Goal: Information Seeking & Learning: Learn about a topic

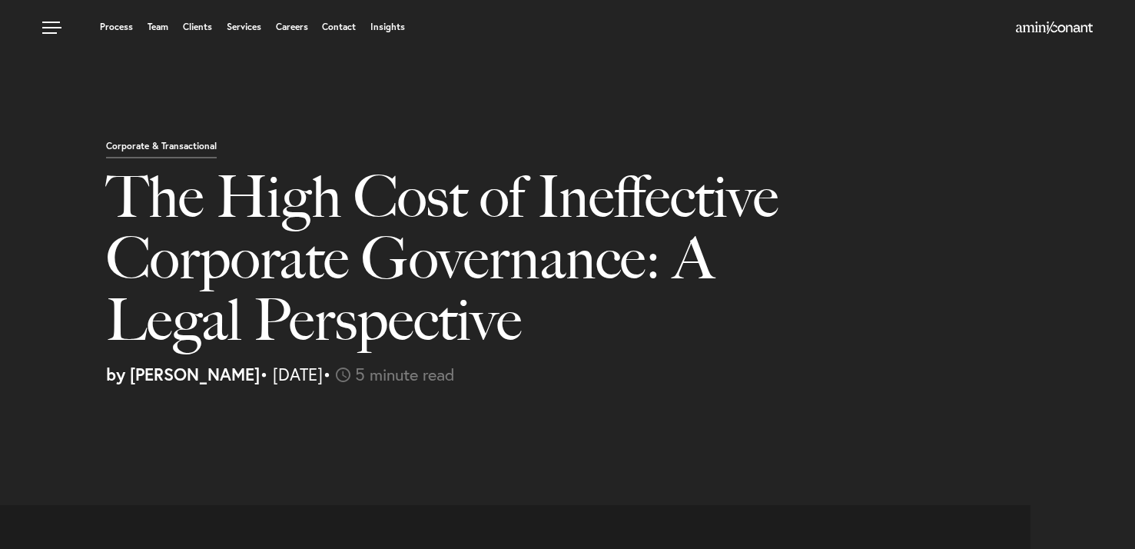
select select "US"
select select "Austin"
select select "Business and Civil Litigation"
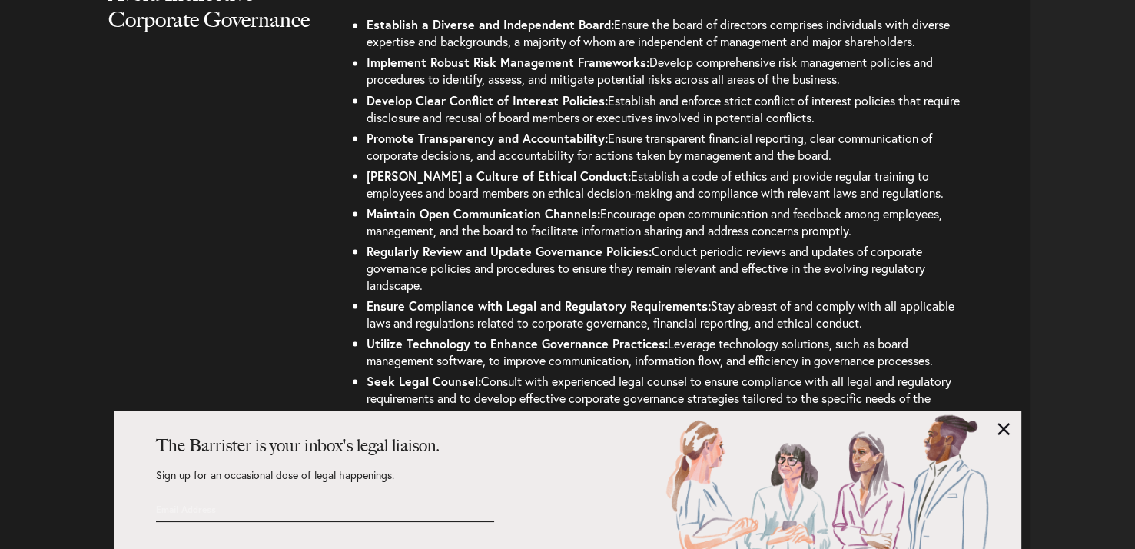
scroll to position [2736, 0]
click at [1014, 432] on div "The Barrister is your inbox's legal liaison. Sign up for an occasional dose of …" at bounding box center [568, 479] width 908 height 138
click at [1004, 428] on link at bounding box center [1004, 429] width 12 height 12
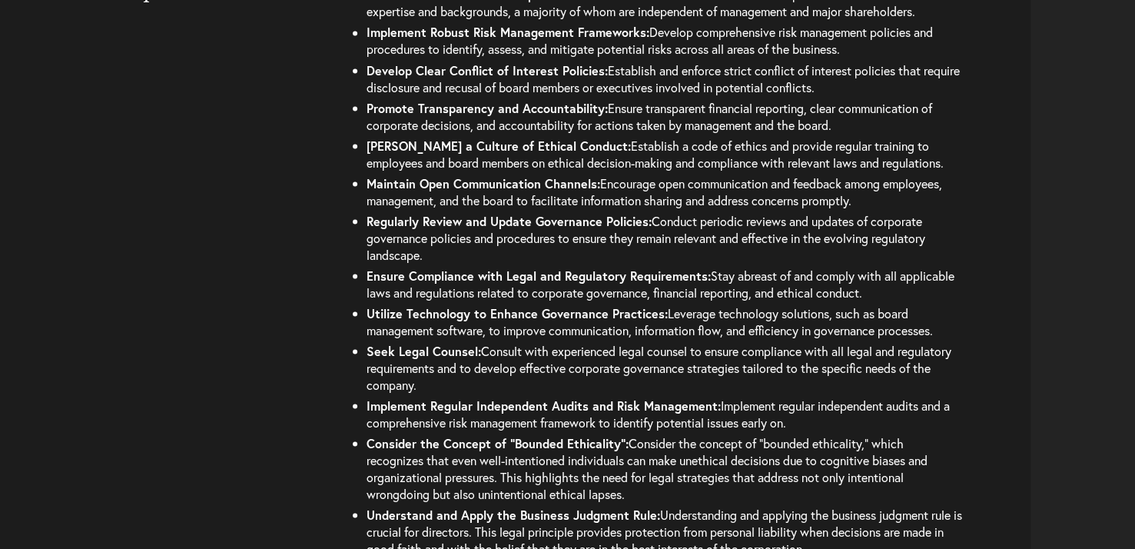
scroll to position [2767, 0]
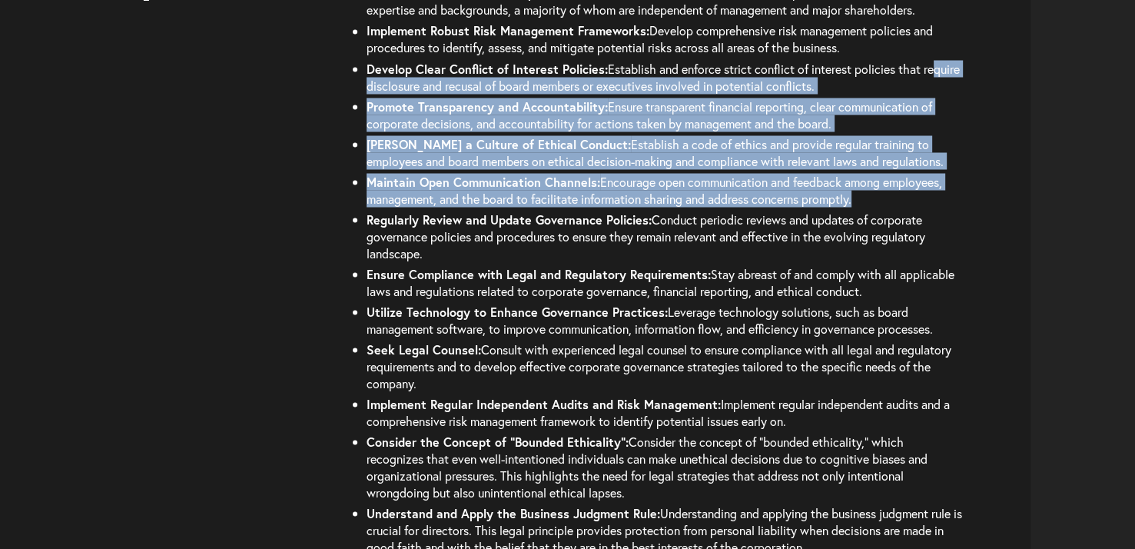
drag, startPoint x: 372, startPoint y: 78, endPoint x: 858, endPoint y: 203, distance: 501.6
click at [858, 203] on ul "Establish a Diverse and Independent Board: Ensure the board of directors compri…" at bounding box center [657, 269] width 612 height 574
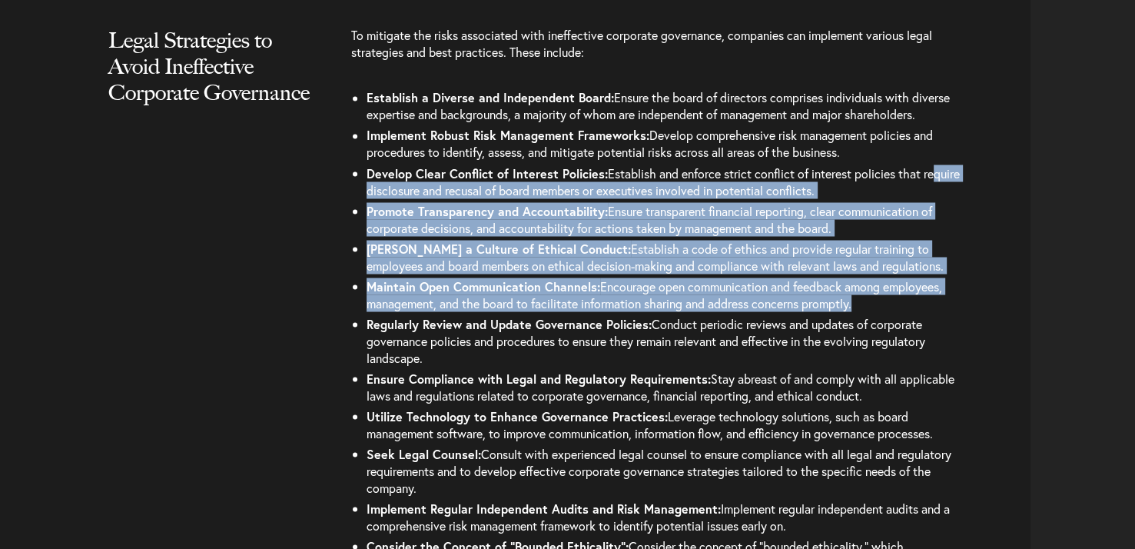
scroll to position [2663, 0]
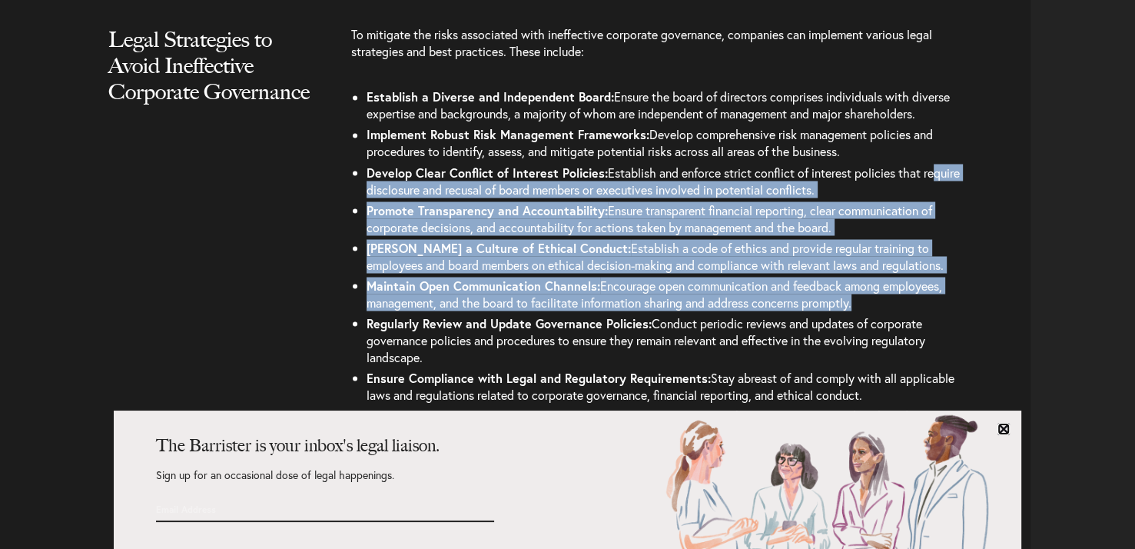
click at [1008, 427] on link at bounding box center [1004, 429] width 12 height 12
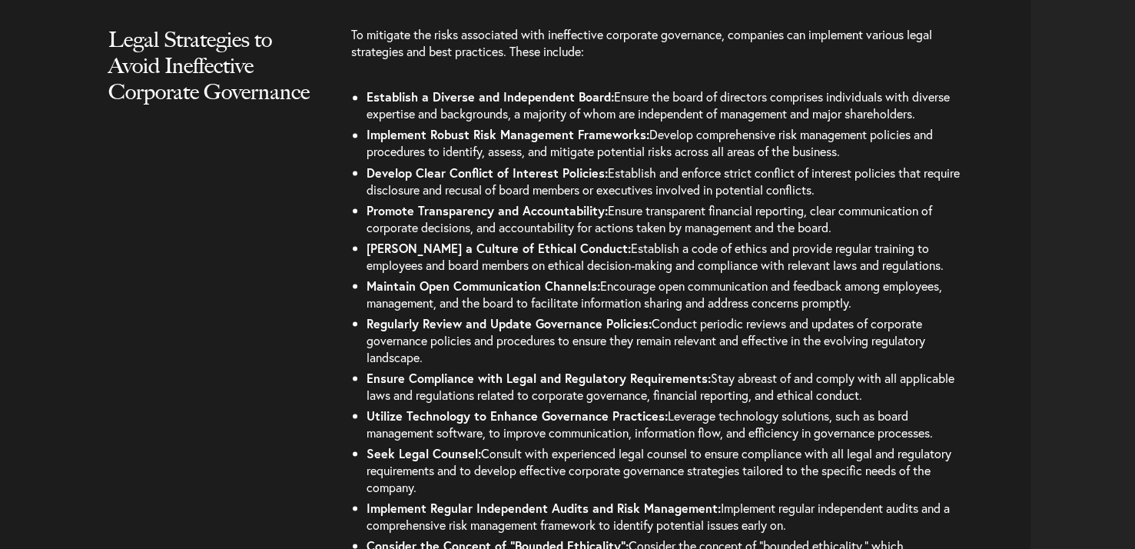
click at [460, 161] on li "Develop Clear Conflict of Interest Policies: Establish and enforce strict confl…" at bounding box center [665, 180] width 596 height 38
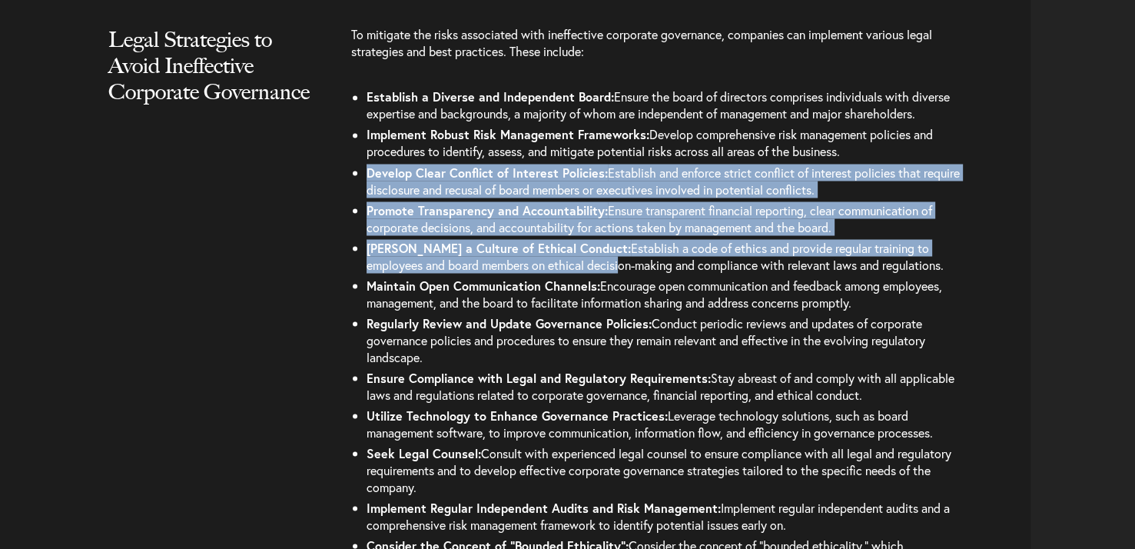
drag, startPoint x: 369, startPoint y: 173, endPoint x: 535, endPoint y: 256, distance: 185.6
click at [535, 256] on ul "Establish a Diverse and Independent Board: Ensure the board of directors compri…" at bounding box center [657, 373] width 612 height 574
click at [473, 219] on span "Ensure transparent financial reporting, clear communication of corporate decisi…" at bounding box center [650, 217] width 566 height 33
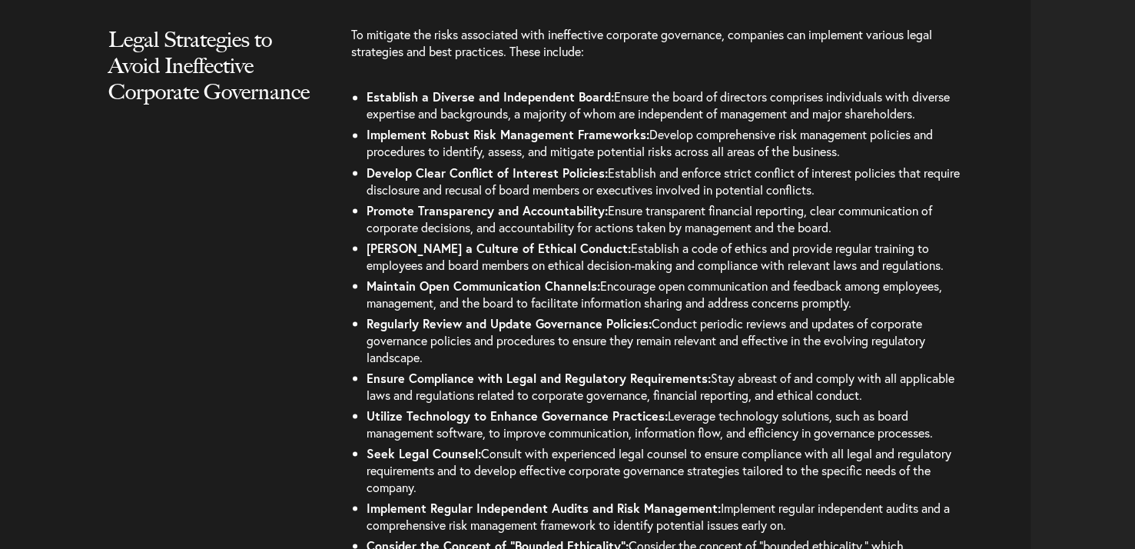
drag, startPoint x: 366, startPoint y: 209, endPoint x: 892, endPoint y: 301, distance: 534.5
click at [892, 301] on ul "Establish a Diverse and Independent Board: Ensure the board of directors compri…" at bounding box center [657, 373] width 612 height 574
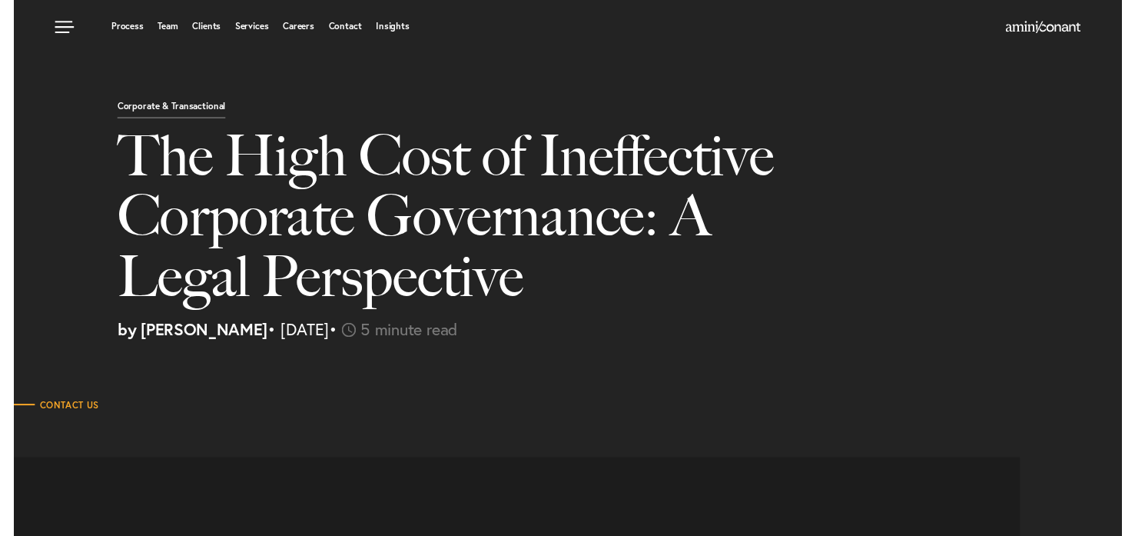
scroll to position [0, 0]
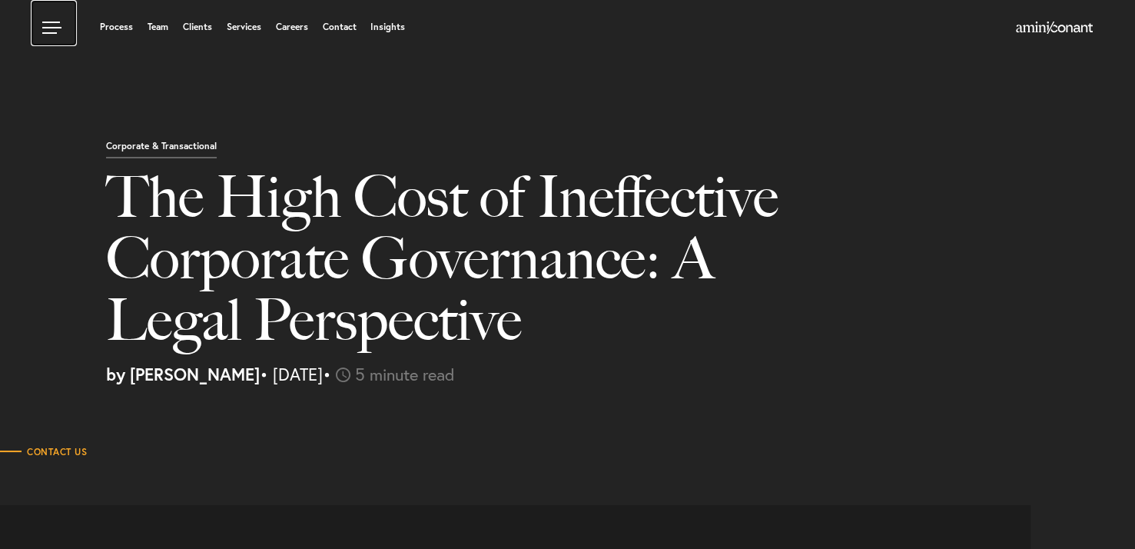
click at [49, 24] on link at bounding box center [54, 23] width 46 height 46
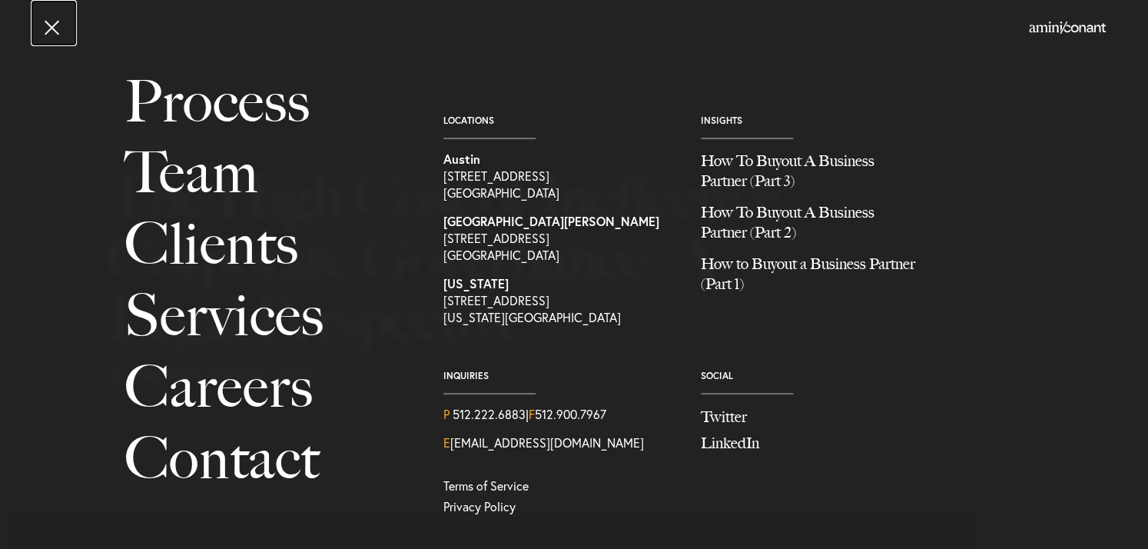
click at [49, 25] on link at bounding box center [54, 23] width 46 height 46
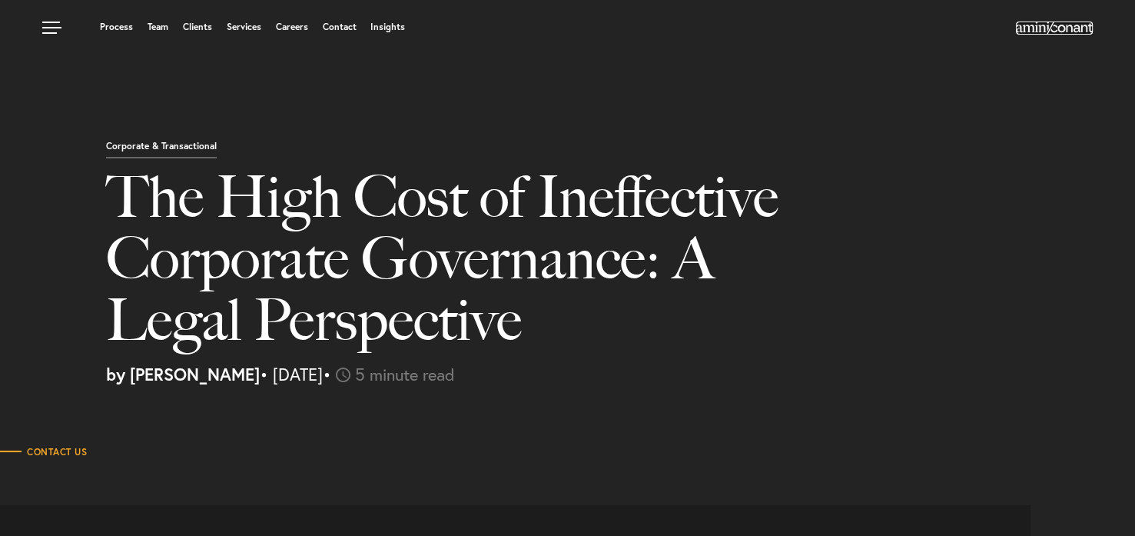
click at [1070, 30] on img at bounding box center [1054, 28] width 77 height 12
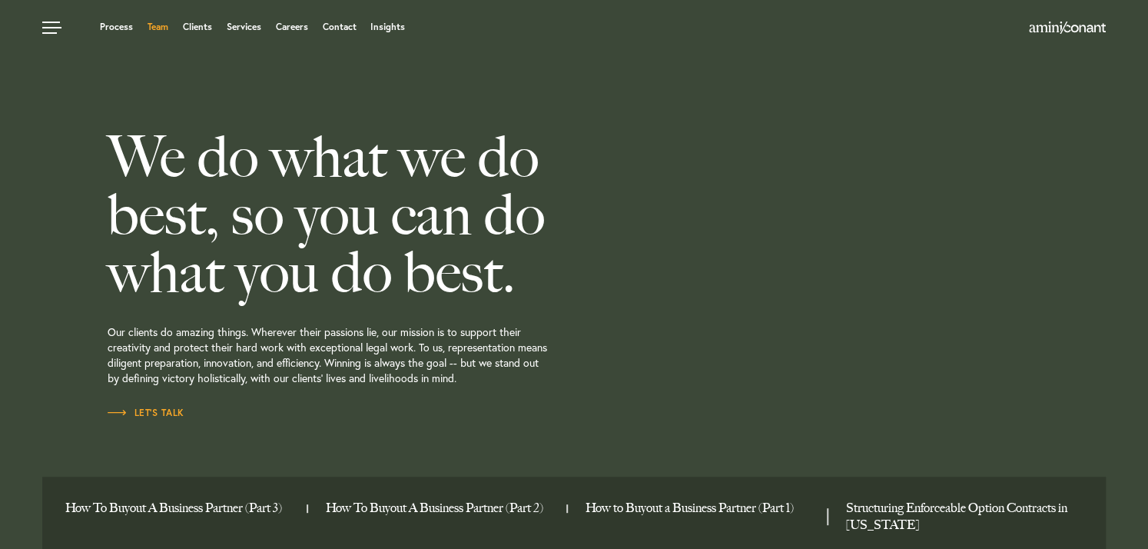
click at [166, 28] on link "Team" at bounding box center [158, 26] width 21 height 9
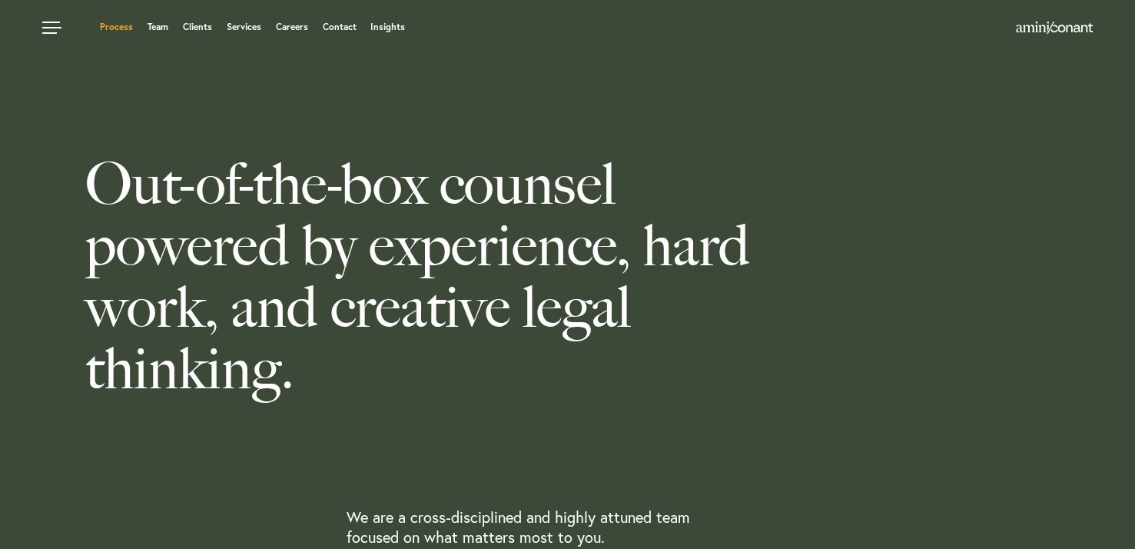
click at [129, 25] on link "Process" at bounding box center [116, 26] width 33 height 9
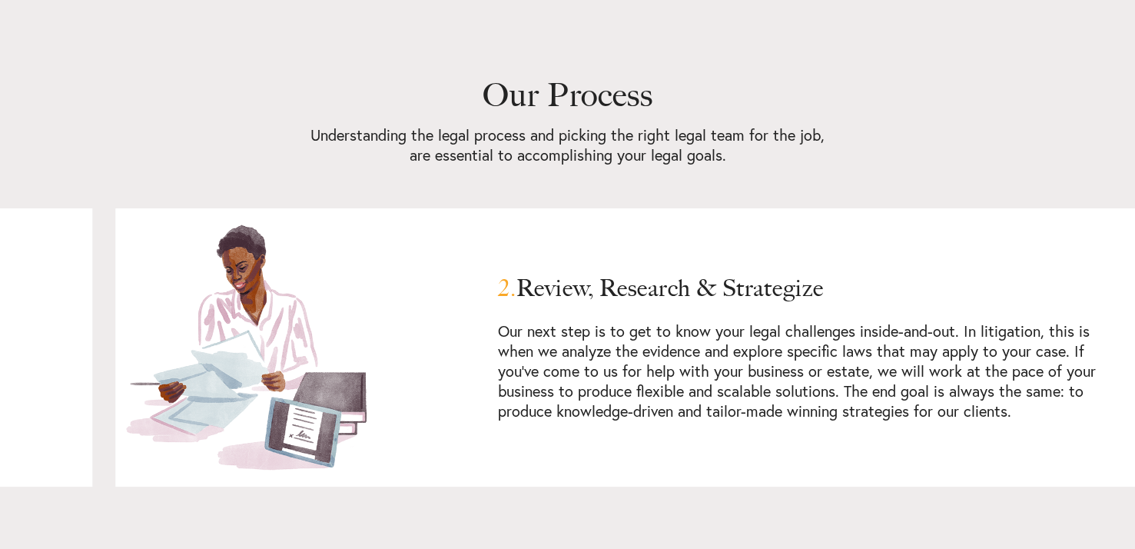
scroll to position [1014, 0]
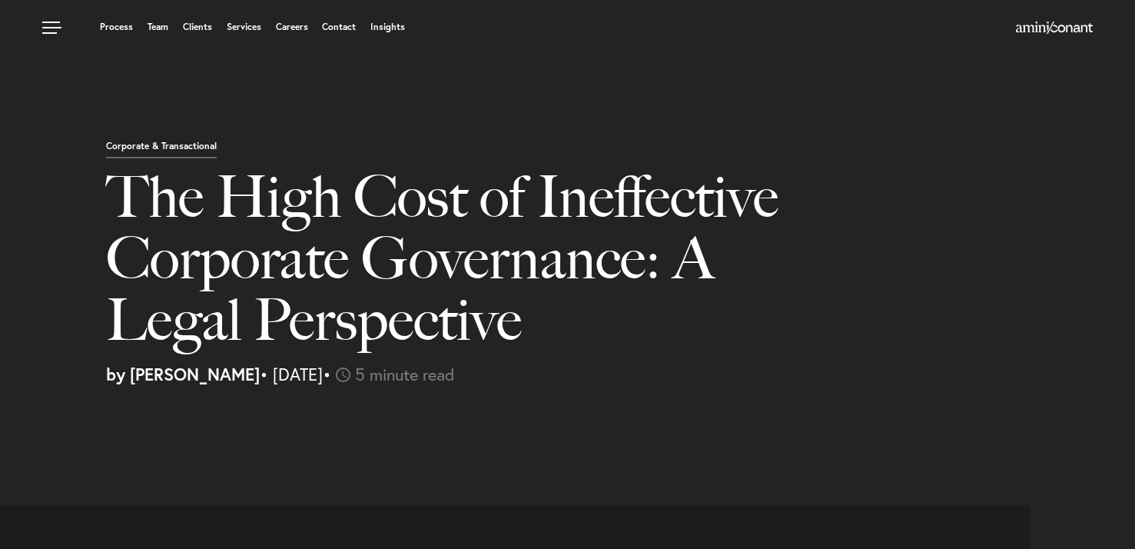
select select "US"
select select "Austin"
select select "Business and Civil Litigation"
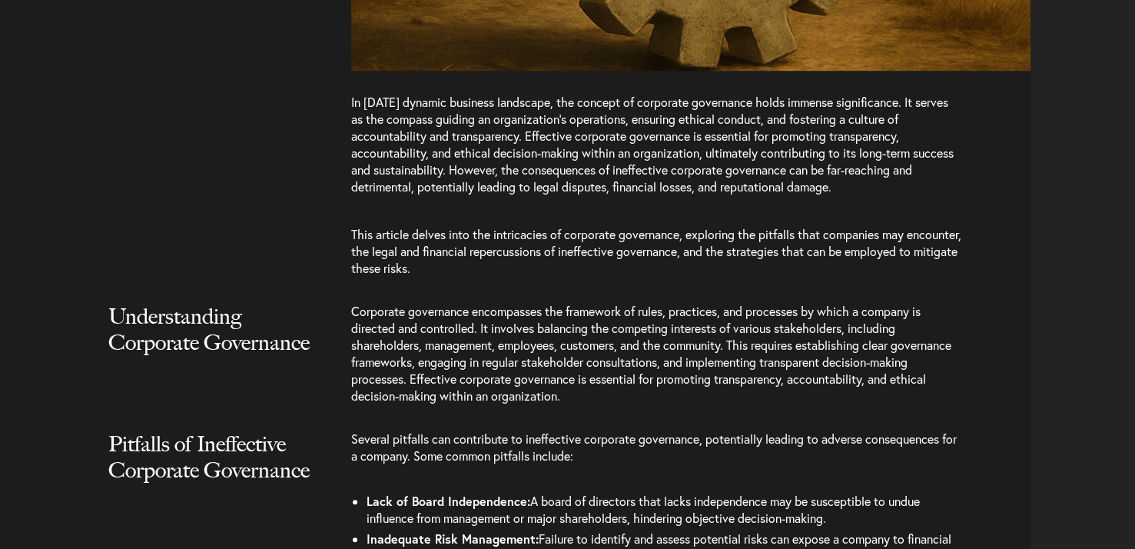
scroll to position [1199, 0]
